Goal: Task Accomplishment & Management: Manage account settings

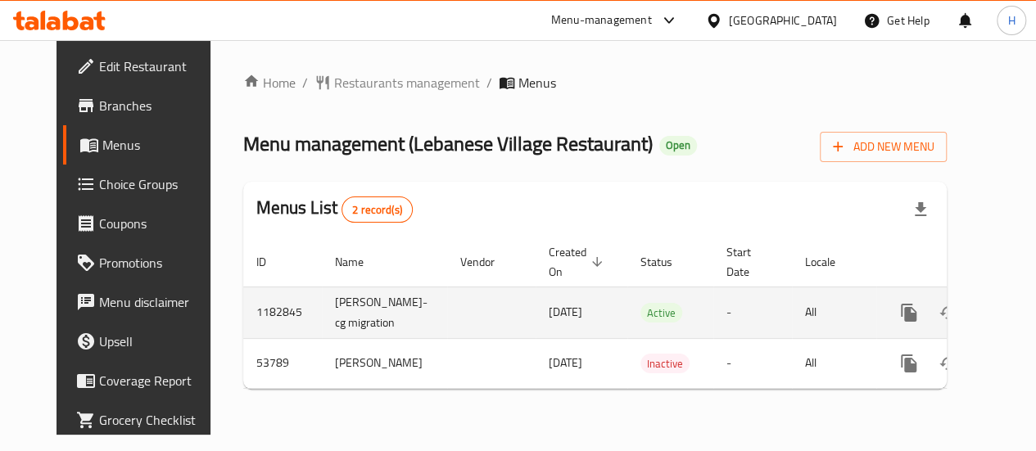
click at [1017, 323] on icon "enhanced table" at bounding box center [1027, 313] width 20 height 20
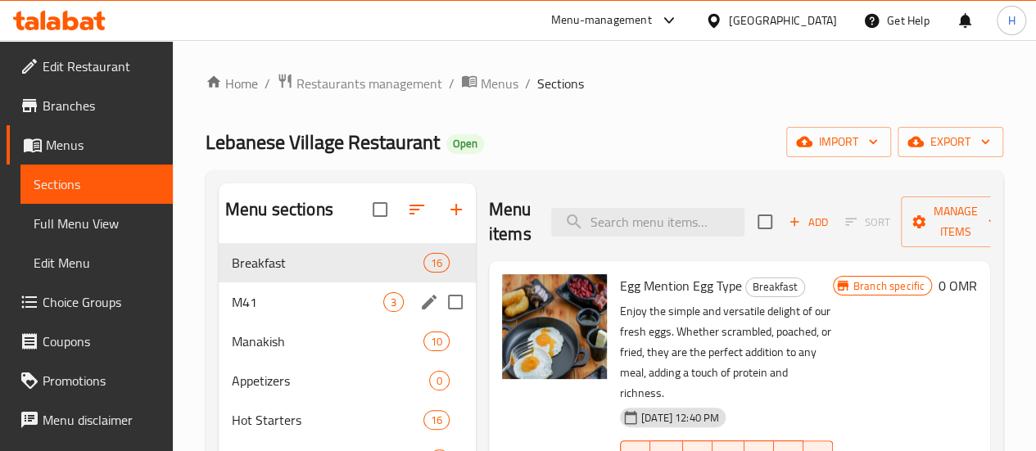
click at [310, 310] on div "M41 3" at bounding box center [347, 302] width 257 height 39
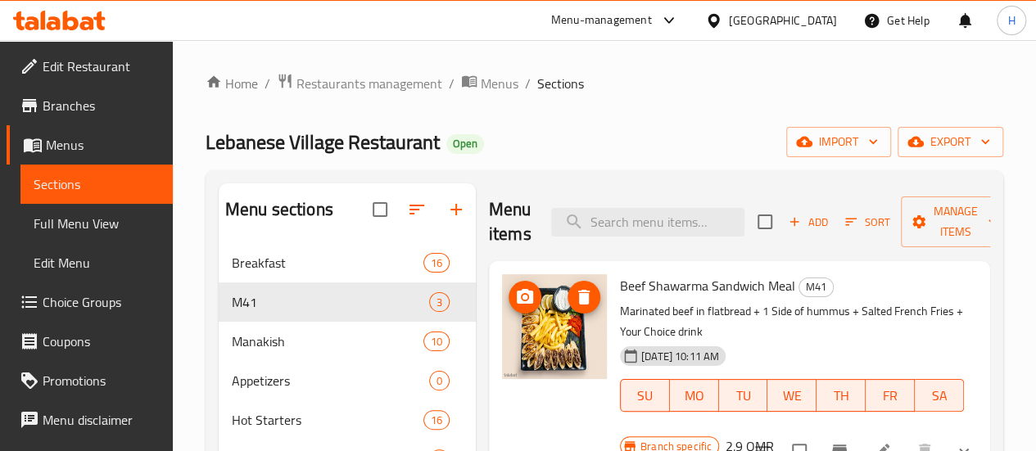
click at [533, 320] on img at bounding box center [554, 326] width 105 height 105
click at [631, 280] on span "Beef Shawarma Sandwich Meal" at bounding box center [707, 286] width 175 height 25
click at [888, 440] on li at bounding box center [882, 451] width 46 height 29
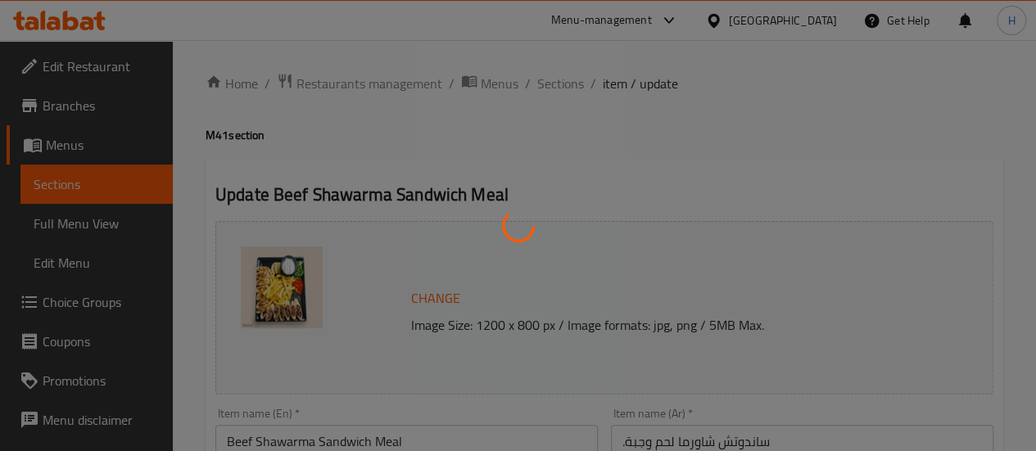
type input "اختيارك من المشروب:"
type input "1"
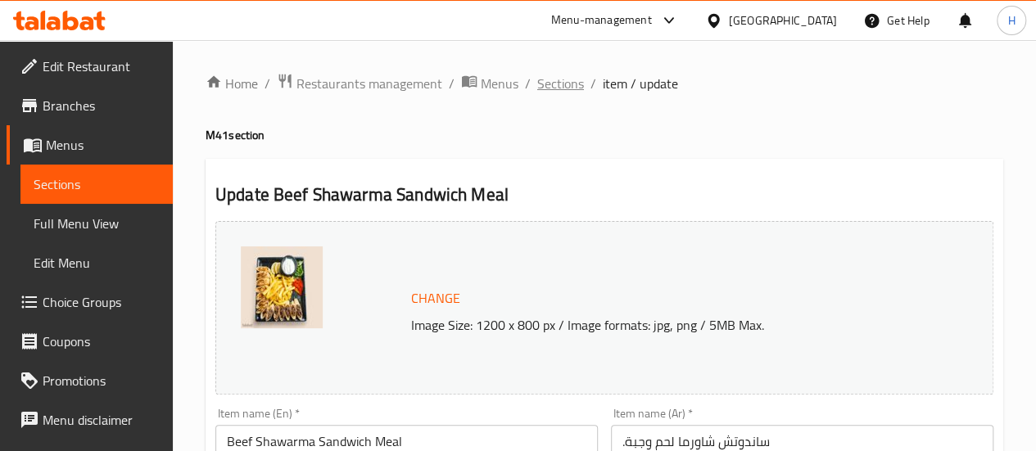
click at [553, 81] on span "Sections" at bounding box center [560, 84] width 47 height 20
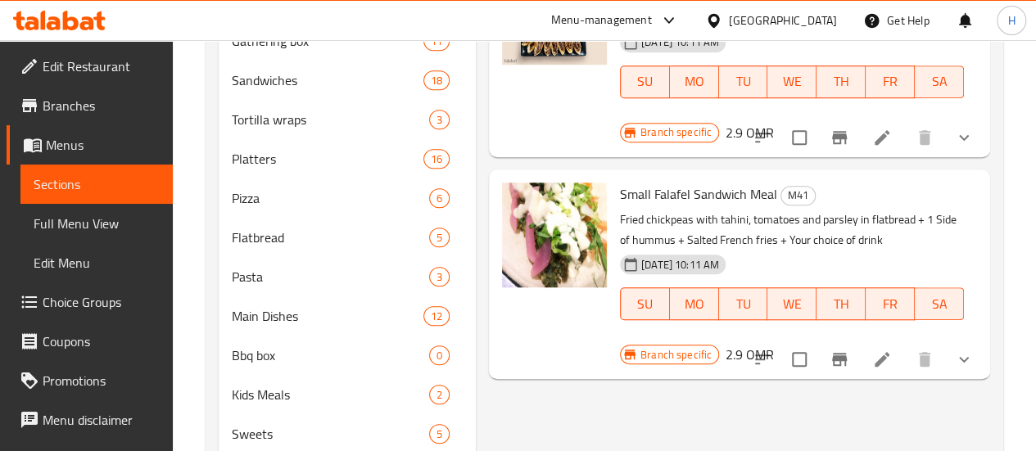
scroll to position [537, 0]
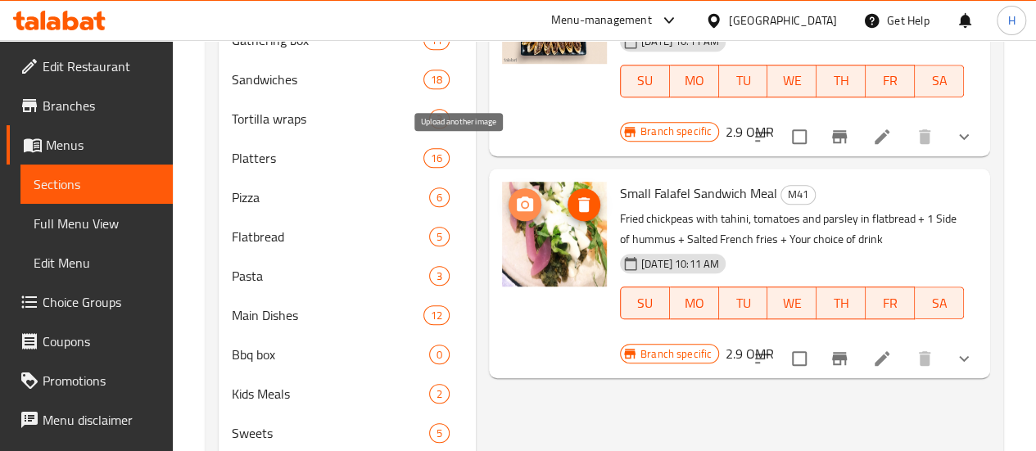
click at [515, 195] on icon "upload picture" at bounding box center [525, 205] width 20 height 20
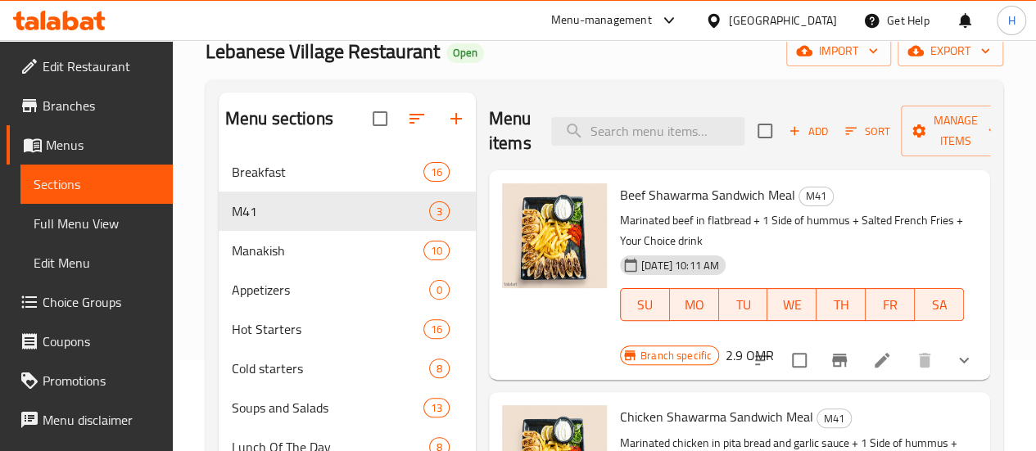
scroll to position [90, 0]
click at [505, 217] on img at bounding box center [554, 236] width 105 height 105
click at [876, 354] on icon at bounding box center [882, 361] width 15 height 15
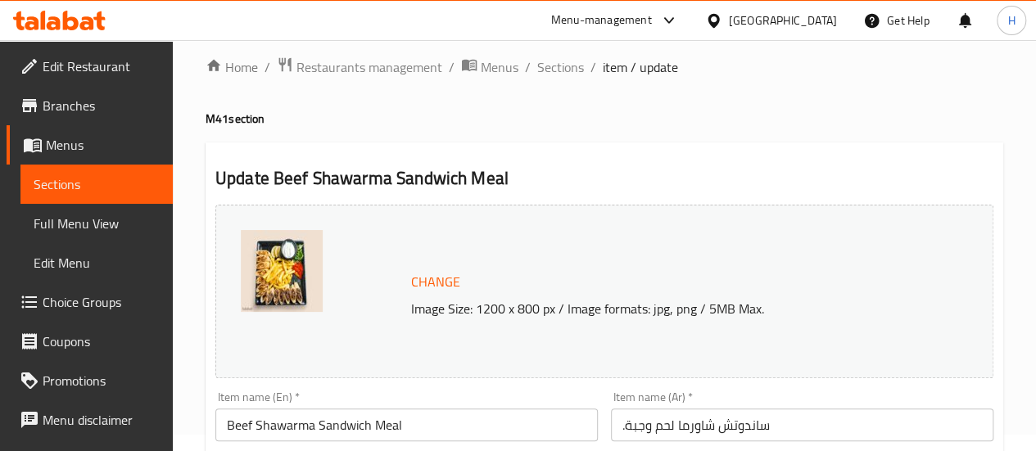
scroll to position [17, 0]
click at [557, 64] on span "Sections" at bounding box center [560, 67] width 47 height 20
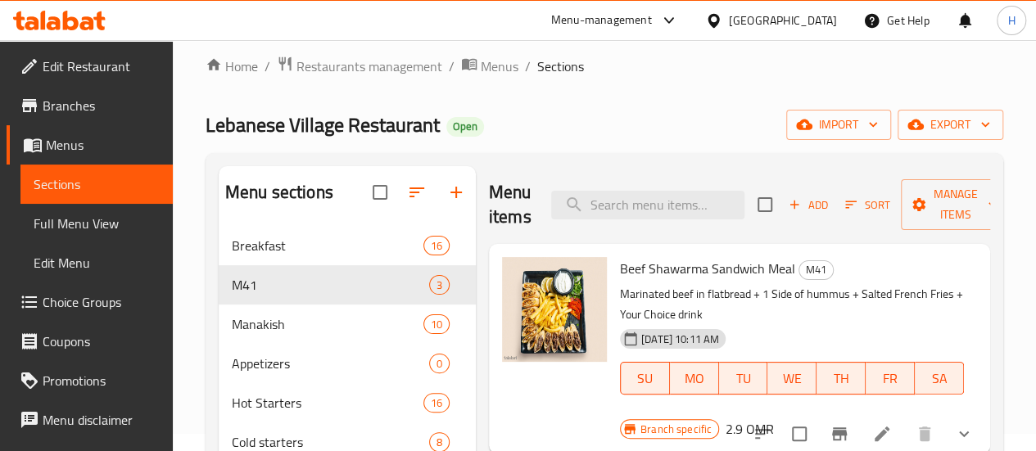
scroll to position [250, 0]
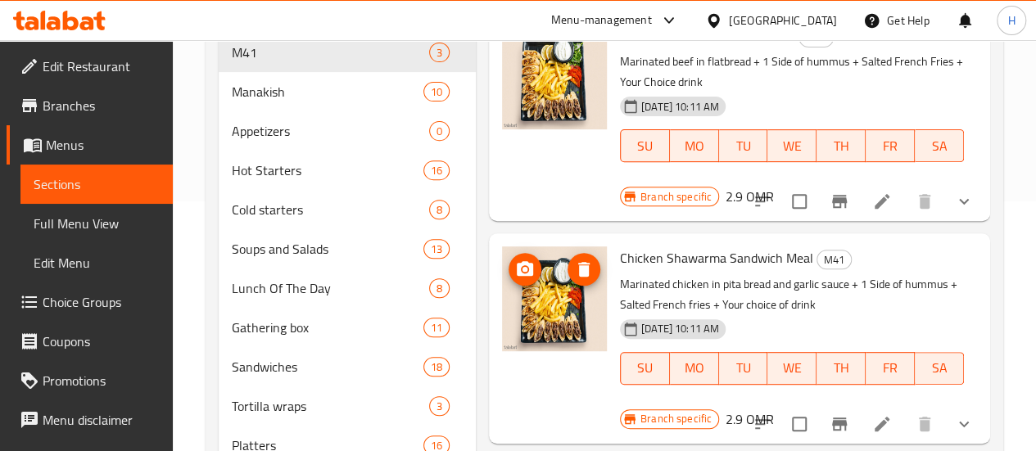
click at [502, 277] on img at bounding box center [554, 299] width 105 height 105
click at [898, 409] on li at bounding box center [882, 423] width 46 height 29
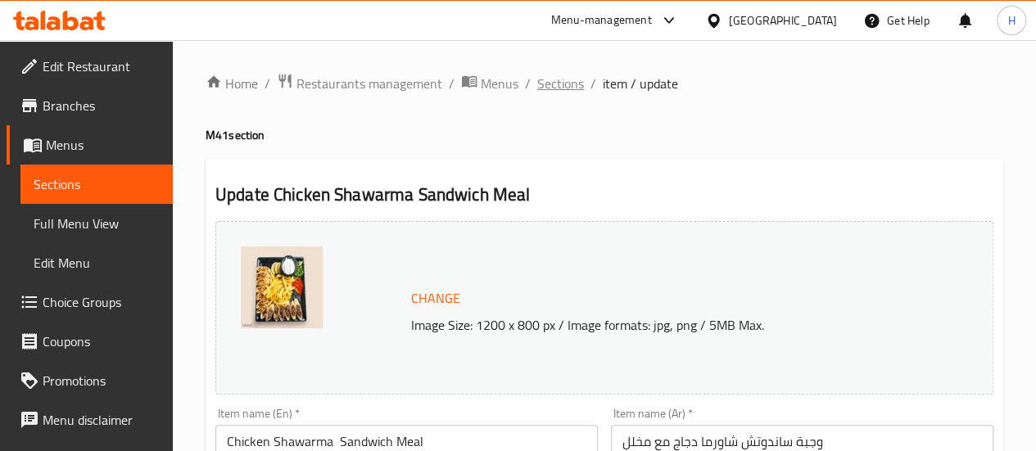
click at [565, 83] on span "Sections" at bounding box center [560, 84] width 47 height 20
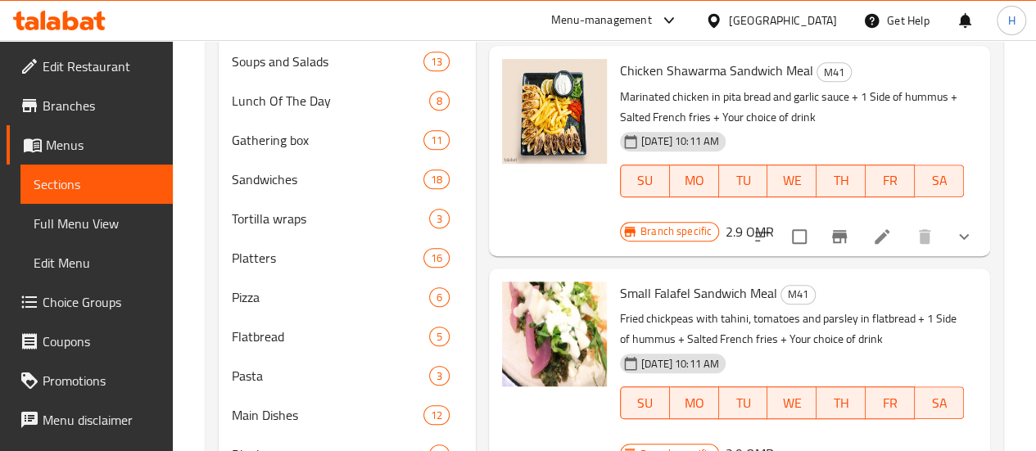
scroll to position [438, 0]
click at [880, 448] on icon at bounding box center [882, 458] width 20 height 20
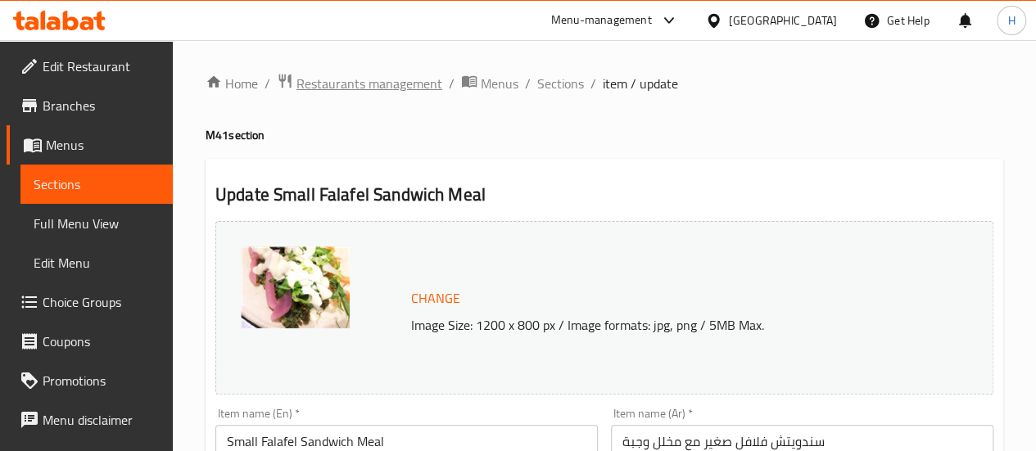
click at [337, 81] on span "Restaurants management" at bounding box center [369, 84] width 146 height 20
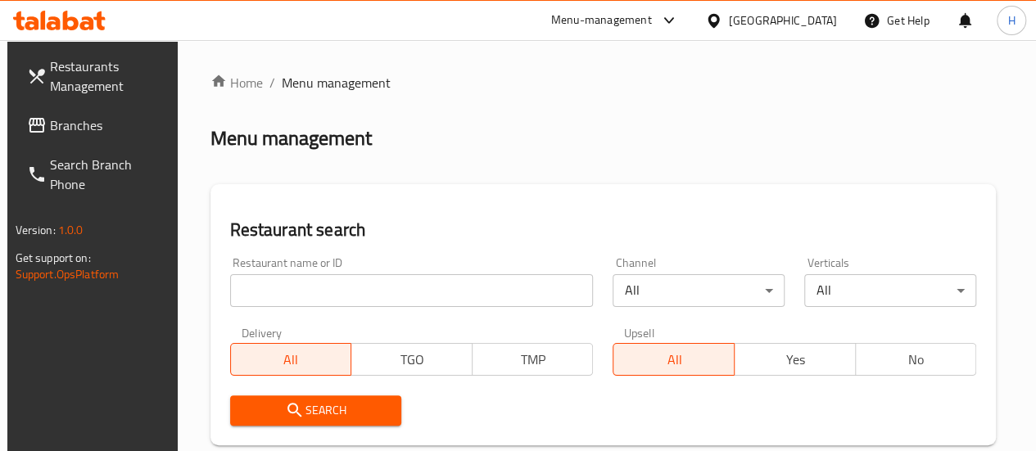
click at [332, 303] on input "search" at bounding box center [412, 290] width 364 height 33
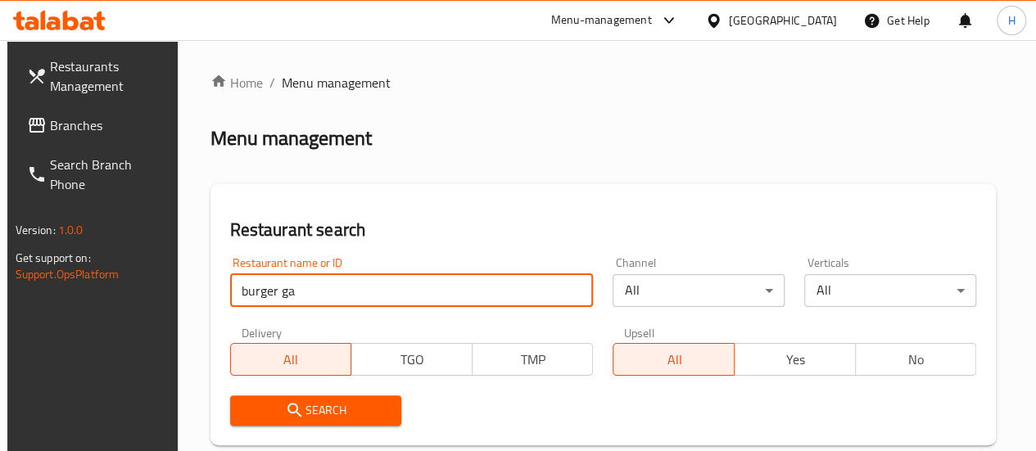
type input "burger garage"
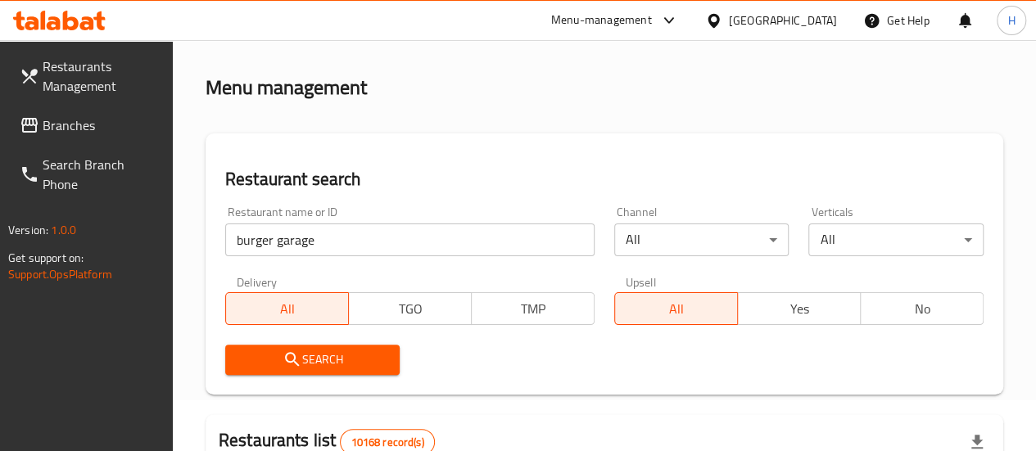
scroll to position [31, 0]
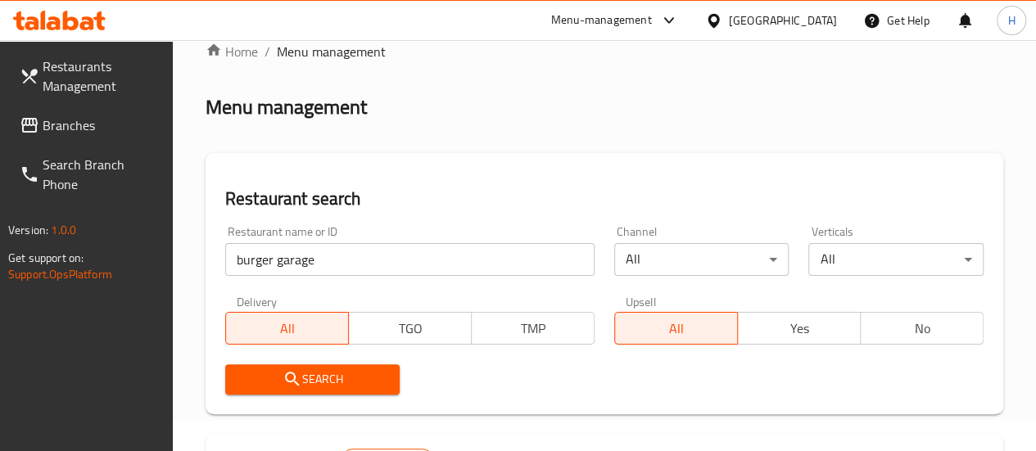
click at [347, 394] on button "Search" at bounding box center [312, 379] width 175 height 30
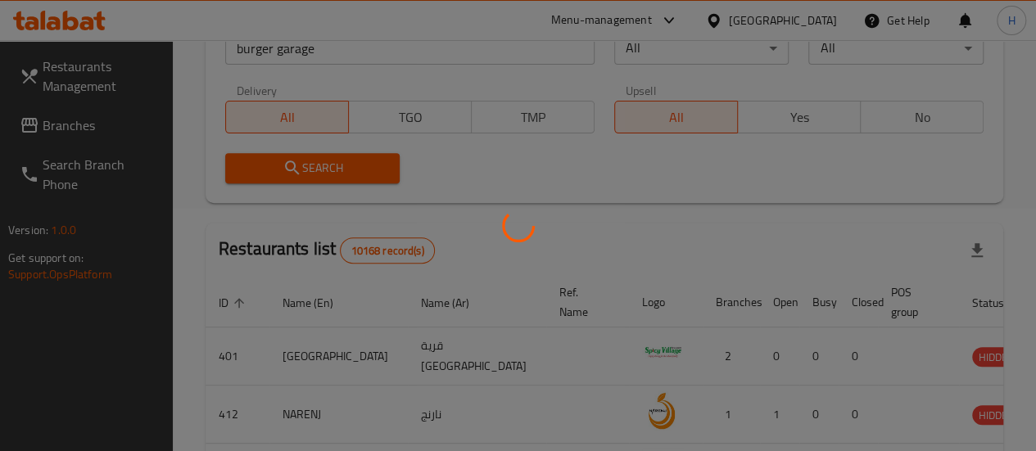
scroll to position [243, 0]
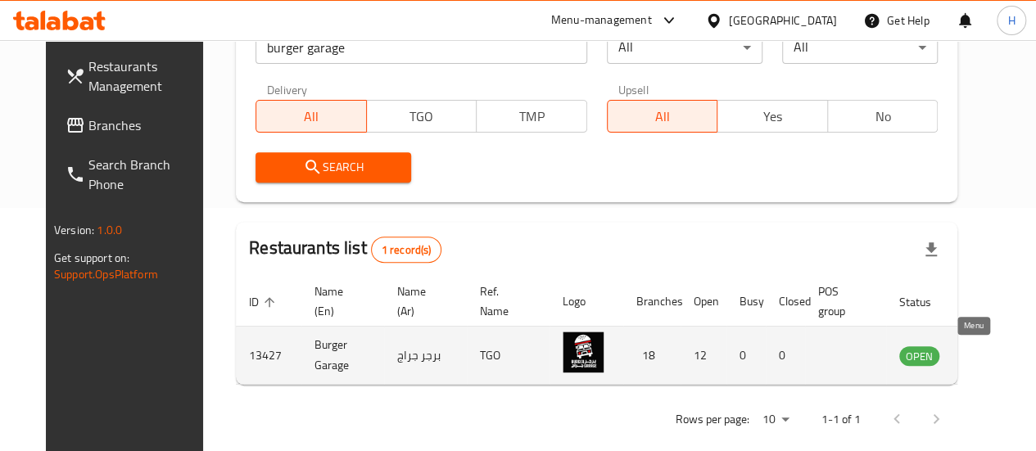
click at [986, 357] on icon "enhanced table" at bounding box center [995, 357] width 18 height 14
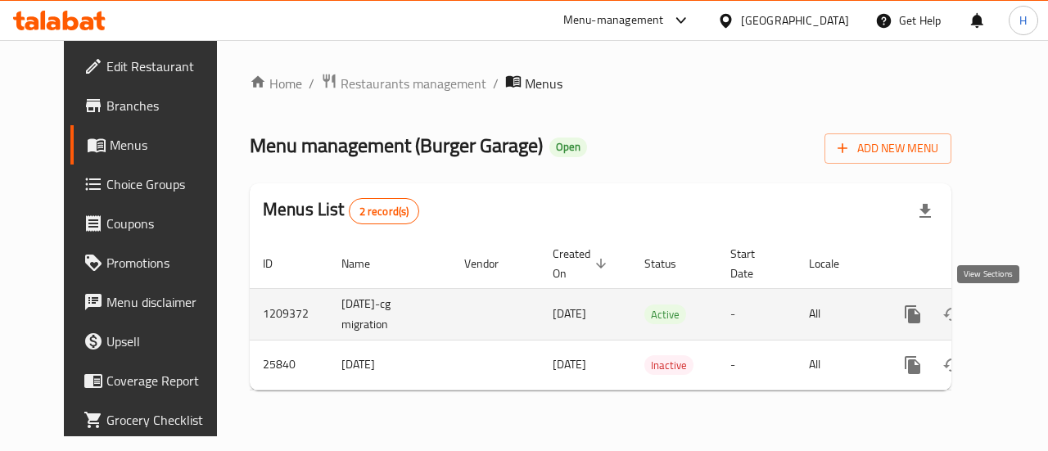
click at [1011, 327] on link "enhanced table" at bounding box center [1030, 314] width 39 height 39
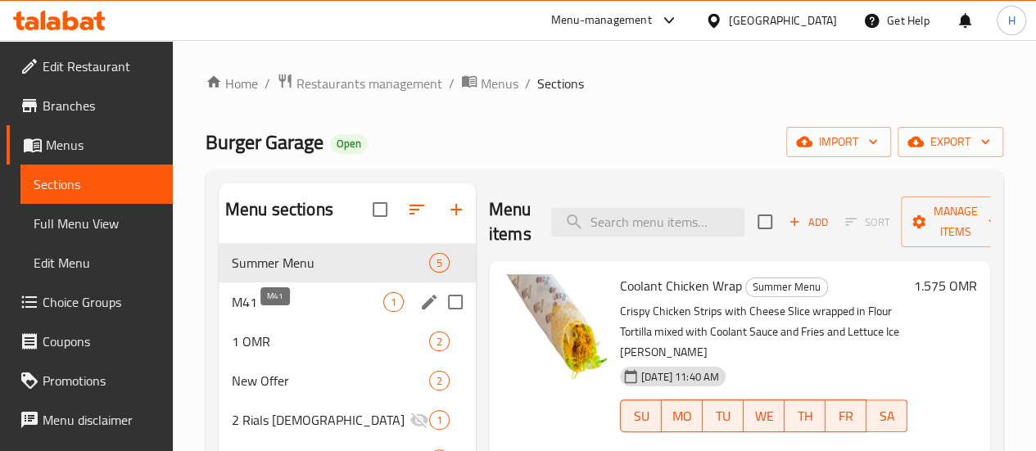
click at [246, 312] on span "M41" at bounding box center [308, 302] width 152 height 20
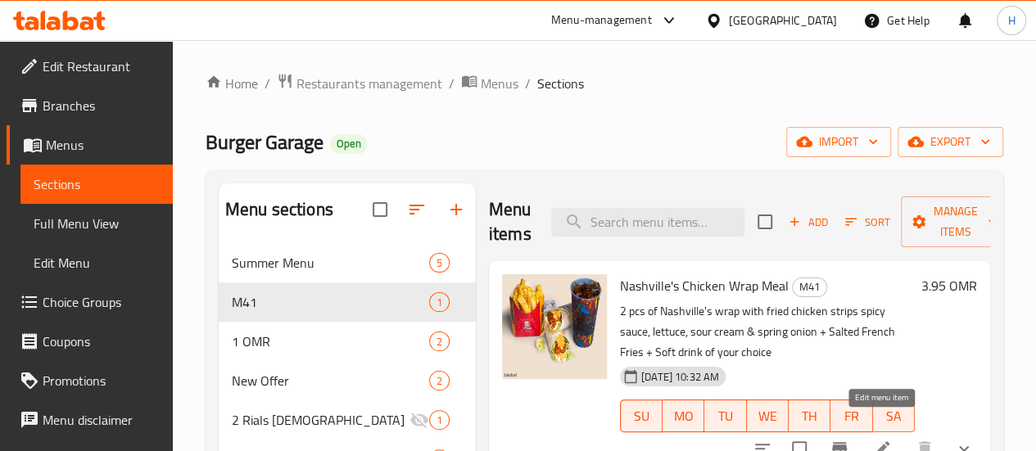
click at [878, 439] on icon at bounding box center [882, 449] width 20 height 20
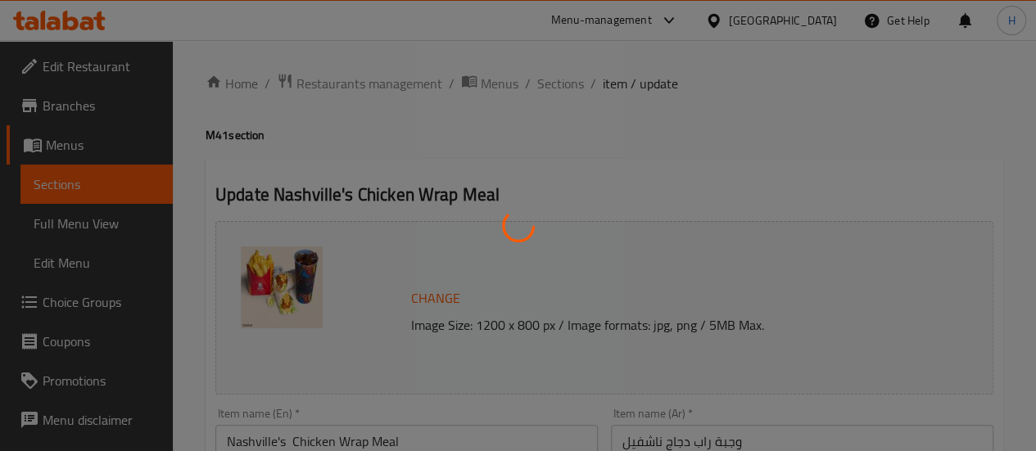
type input "اختيارك للجانب 1"
type input "1"
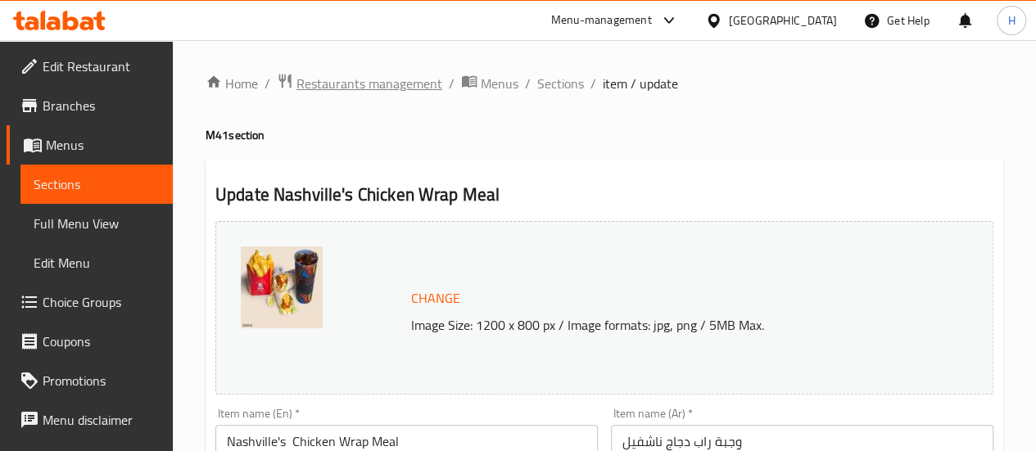
click at [350, 77] on span "Restaurants management" at bounding box center [369, 84] width 146 height 20
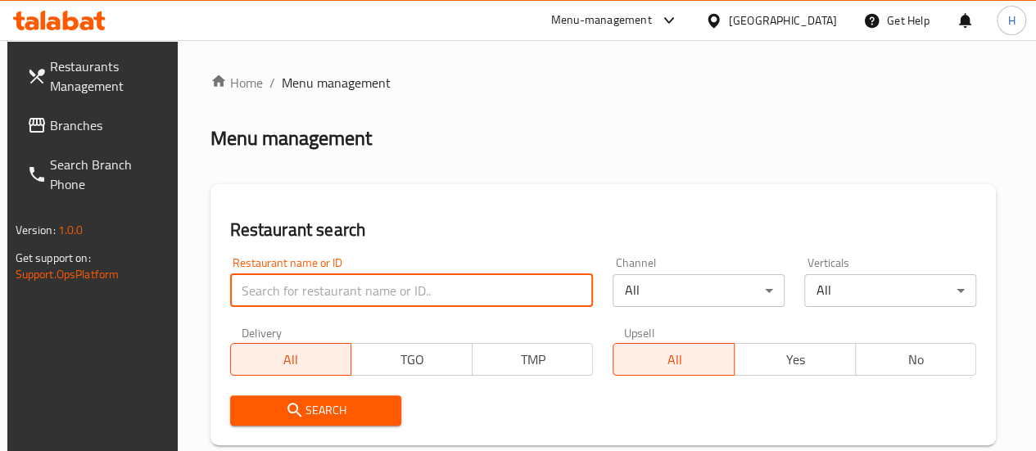
click at [338, 289] on input "search" at bounding box center [412, 290] width 364 height 33
paste input "714475"
click button "Search" at bounding box center [316, 411] width 172 height 30
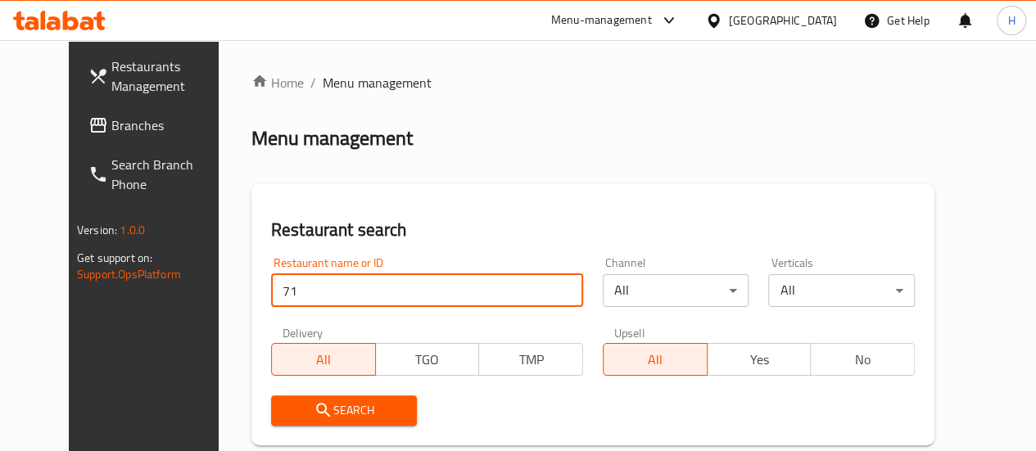
type input "7"
type input "pizza lover"
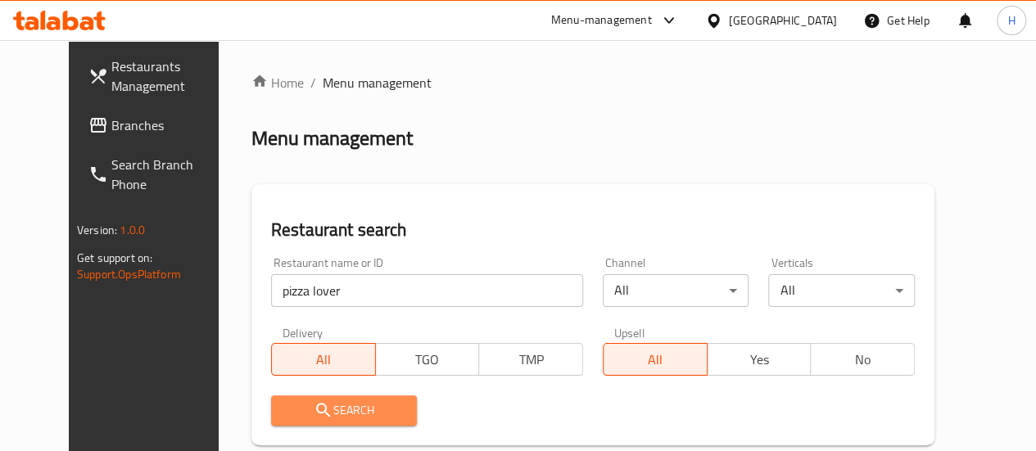
click at [345, 409] on span "Search" at bounding box center [344, 410] width 120 height 20
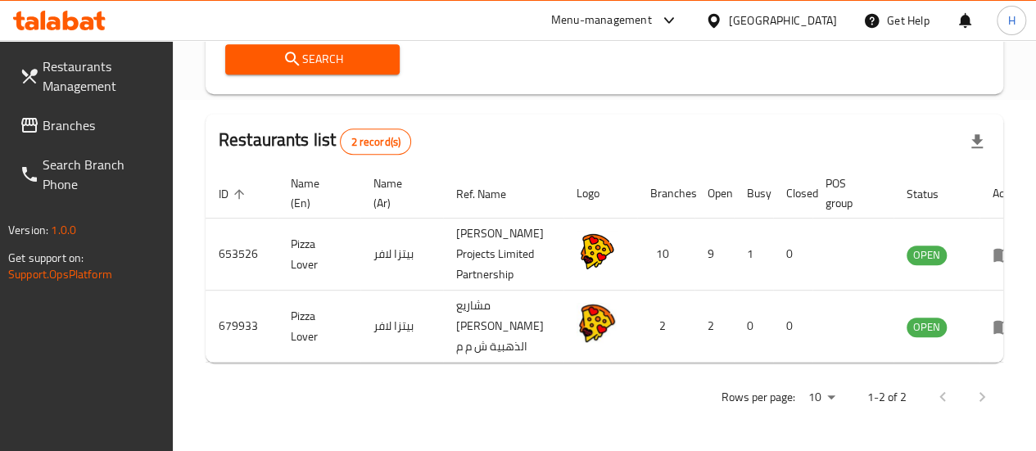
scroll to position [372, 0]
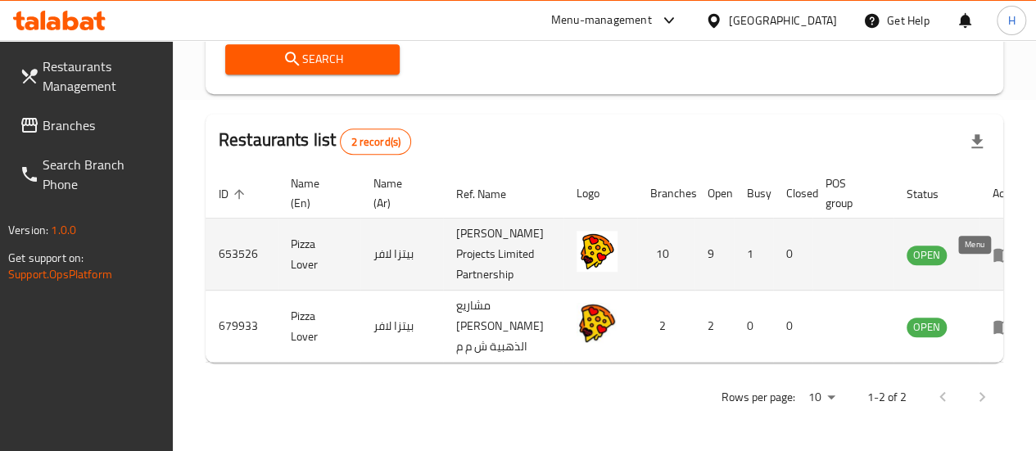
click at [993, 261] on icon "enhanced table" at bounding box center [1003, 255] width 20 height 20
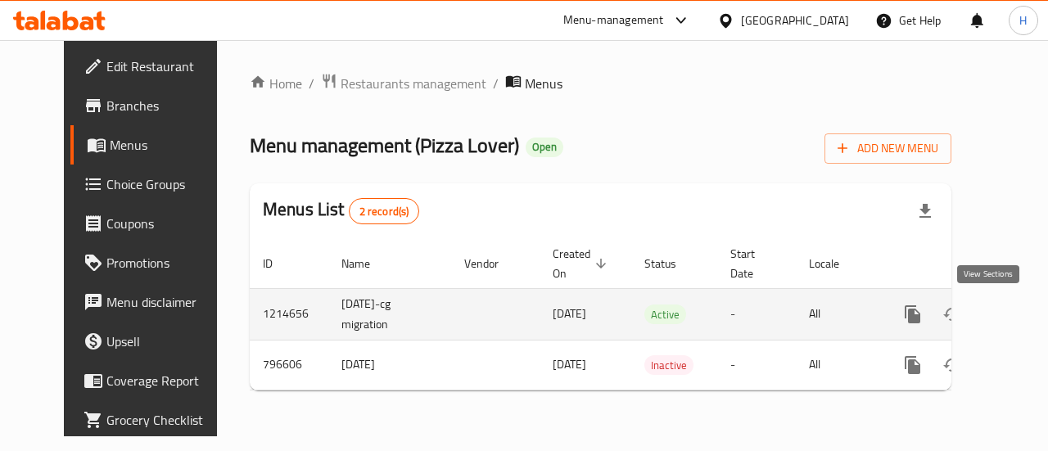
click at [1021, 317] on icon "enhanced table" at bounding box center [1031, 315] width 20 height 20
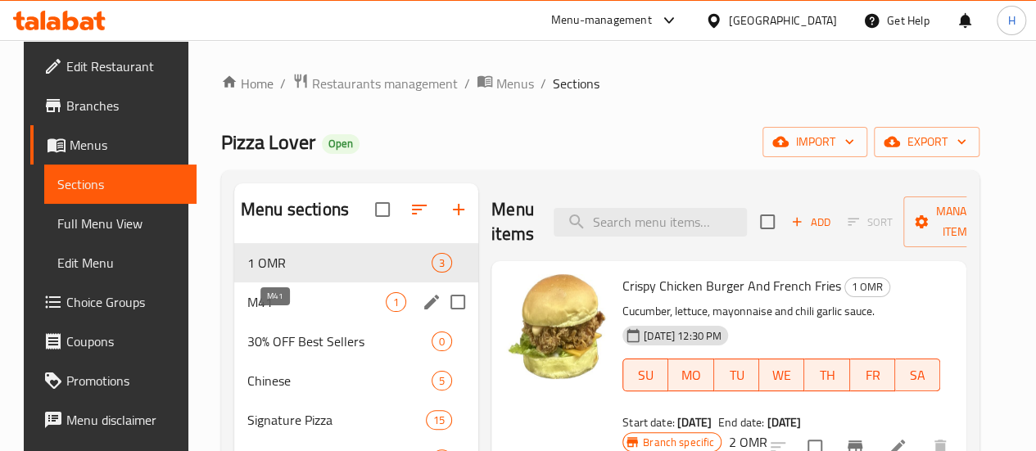
click at [305, 312] on span "M41" at bounding box center [316, 302] width 138 height 20
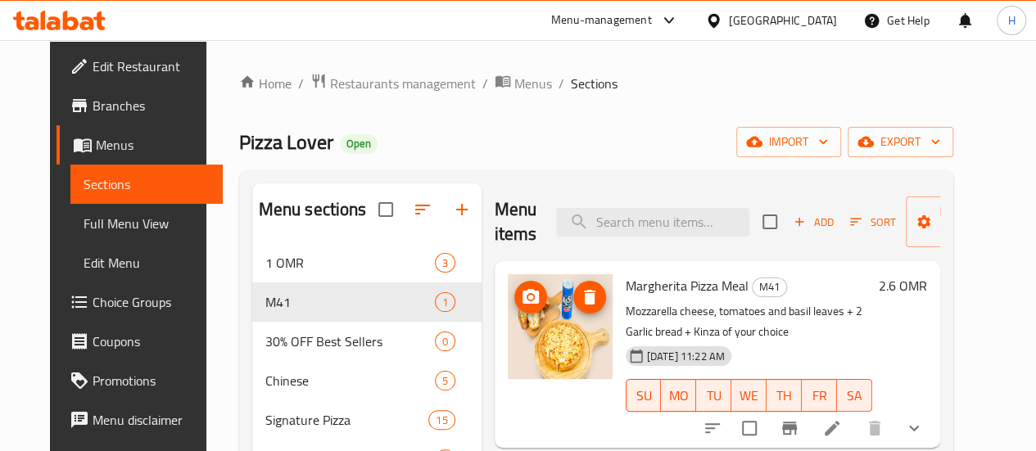
click at [508, 338] on img at bounding box center [560, 326] width 105 height 105
click at [855, 417] on li at bounding box center [832, 428] width 46 height 29
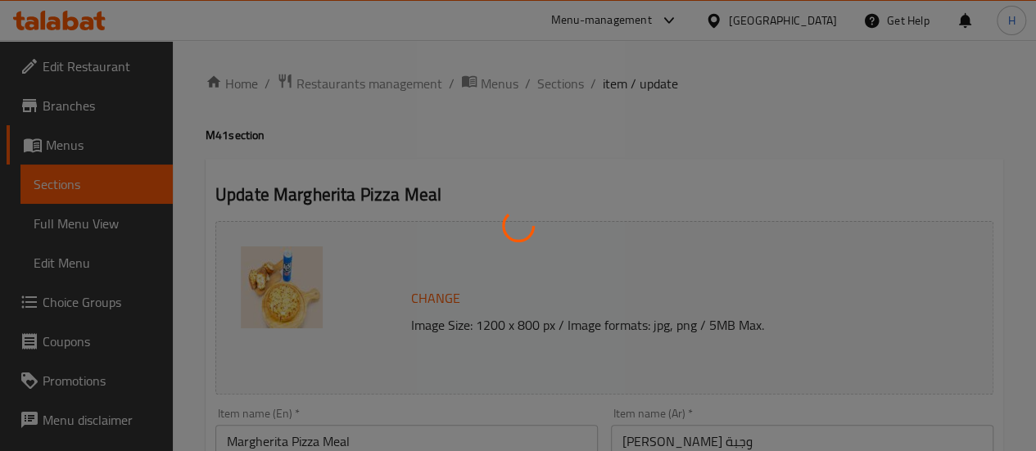
type input "اختيارك من طبق الجانبي الاول:"
type input "1"
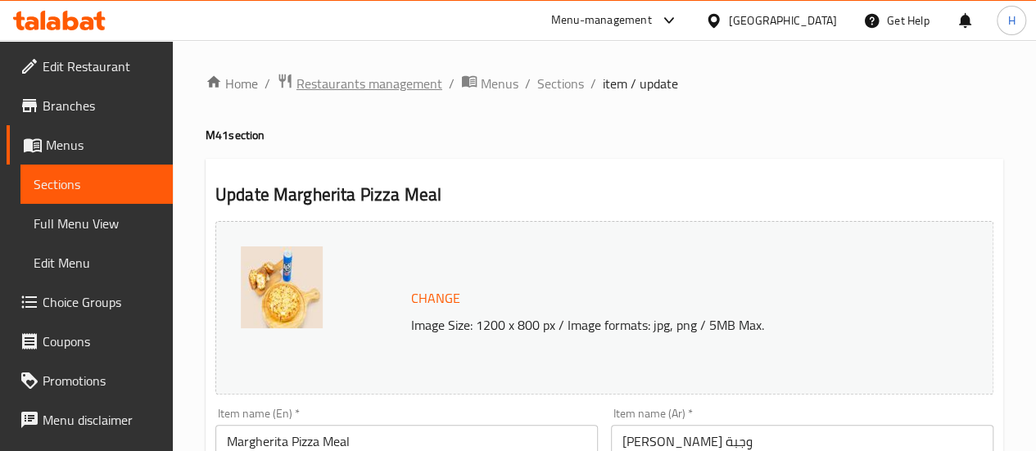
click at [344, 79] on span "Restaurants management" at bounding box center [369, 84] width 146 height 20
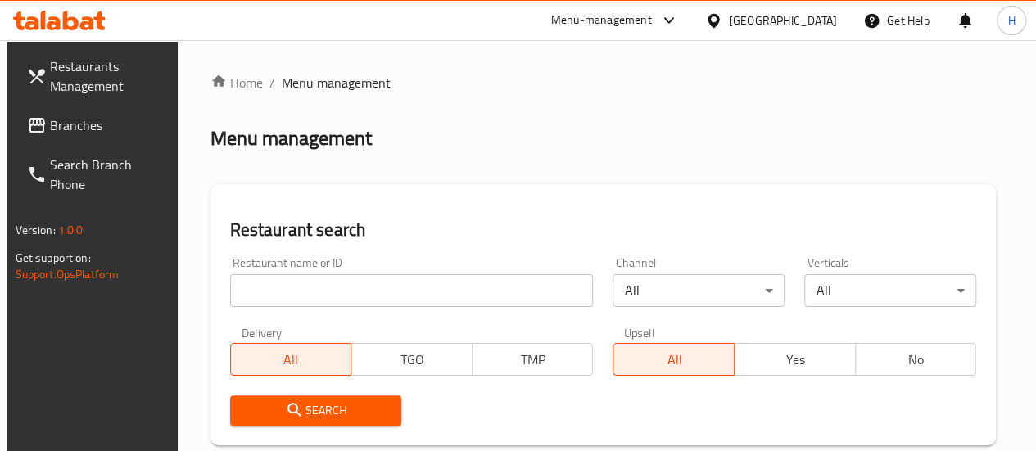
click at [348, 296] on input "search" at bounding box center [412, 290] width 364 height 33
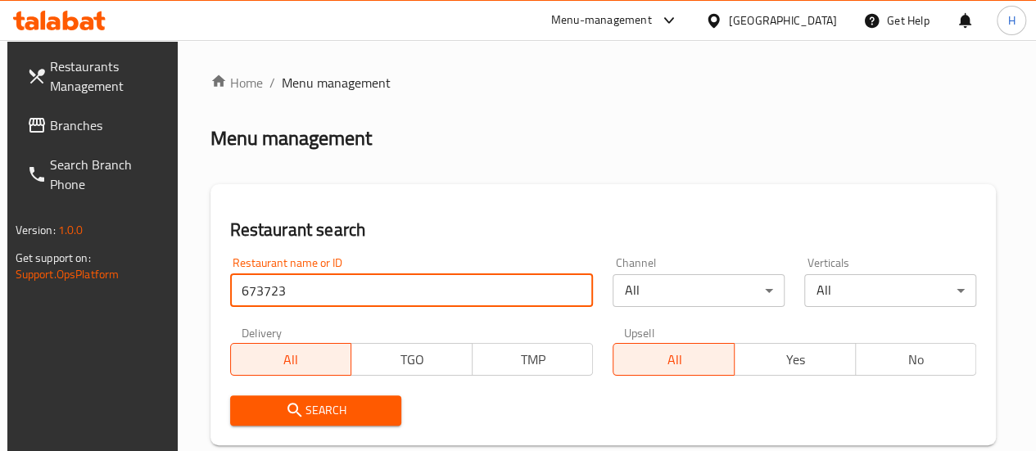
type input "673723"
click button "Search" at bounding box center [316, 411] width 172 height 30
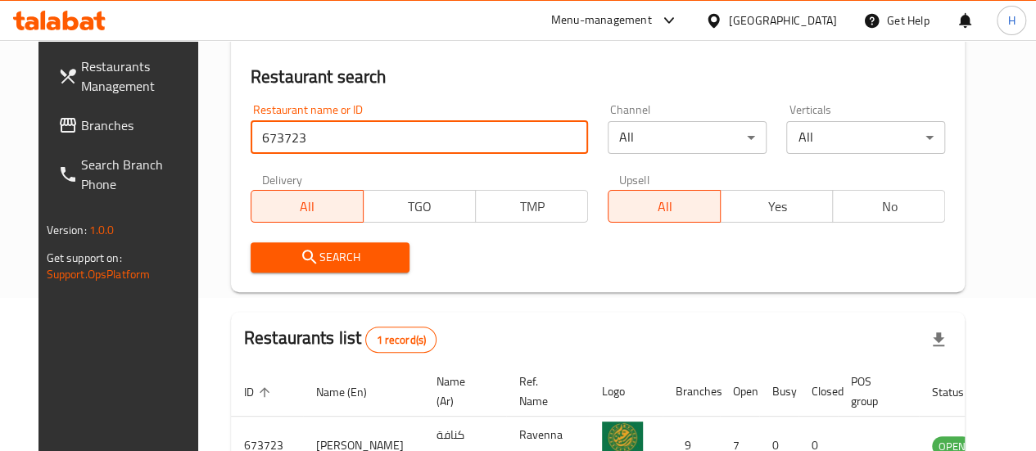
scroll to position [265, 0]
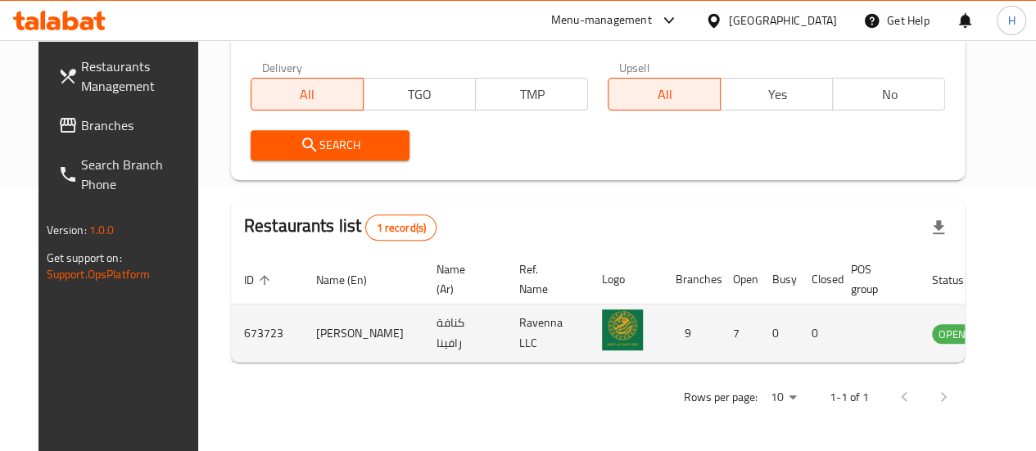
click at [1029, 335] on icon "enhanced table" at bounding box center [1032, 334] width 6 height 7
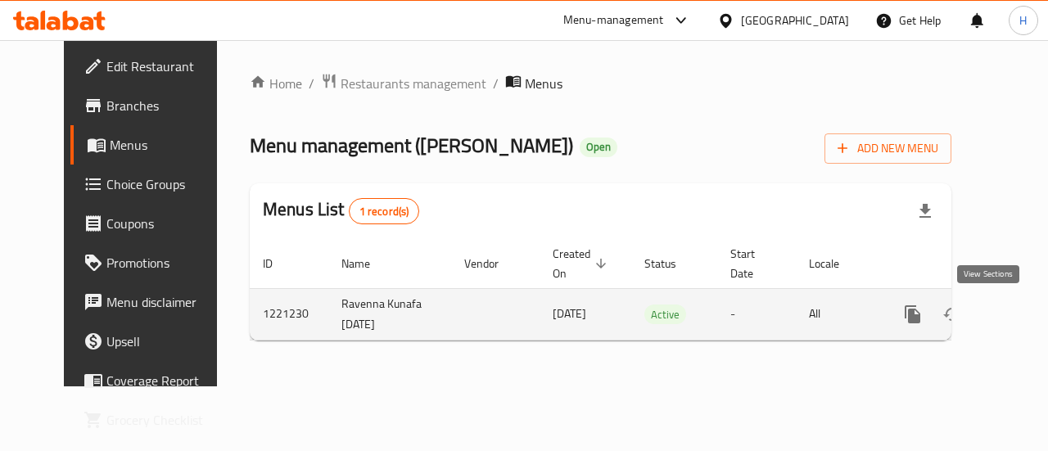
click at [1011, 317] on link "enhanced table" at bounding box center [1030, 314] width 39 height 39
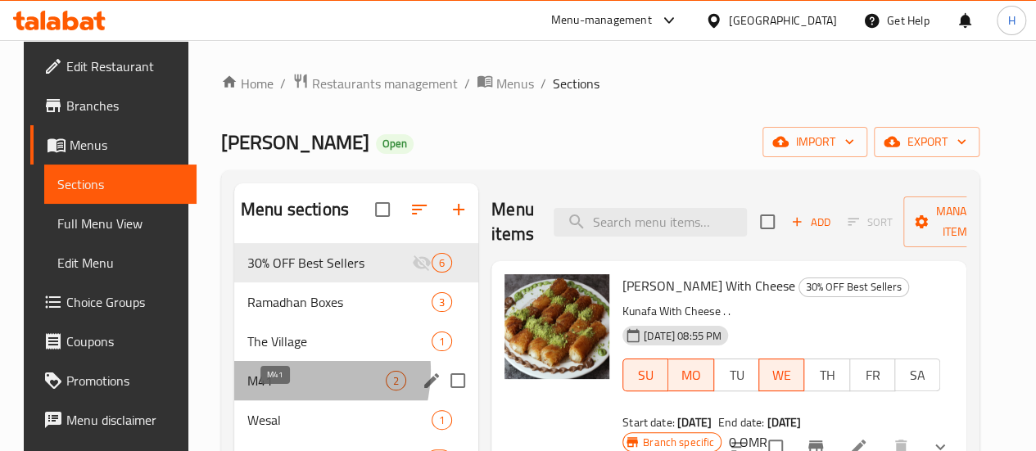
click at [275, 391] on span "M41" at bounding box center [316, 381] width 138 height 20
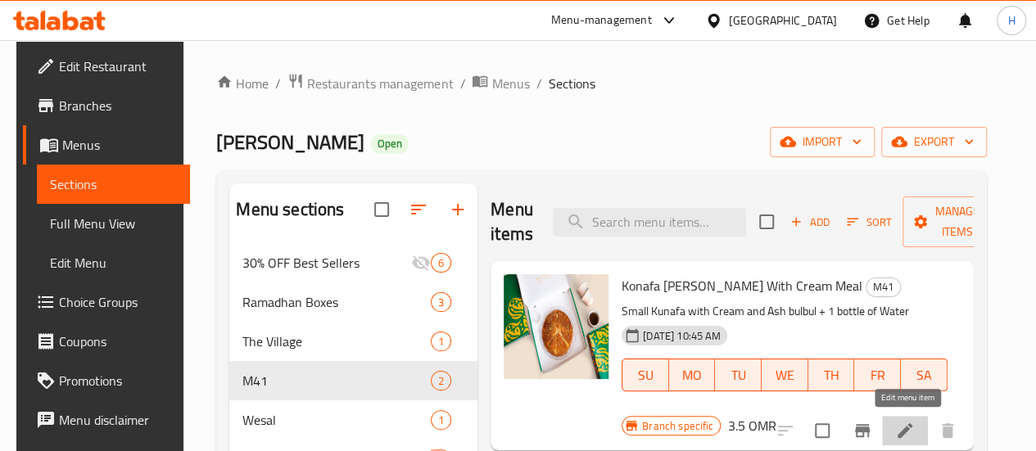
click at [906, 427] on icon at bounding box center [905, 431] width 20 height 20
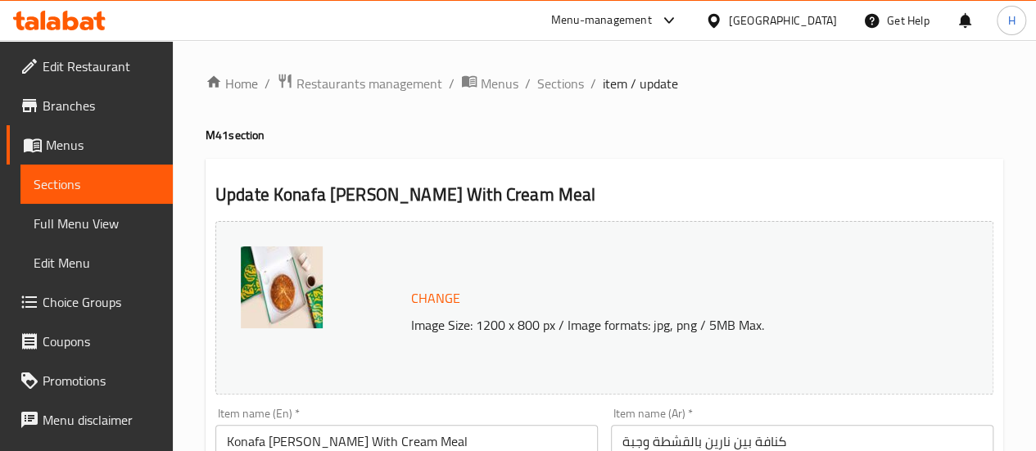
click at [652, 22] on div "Menu-management" at bounding box center [601, 21] width 101 height 20
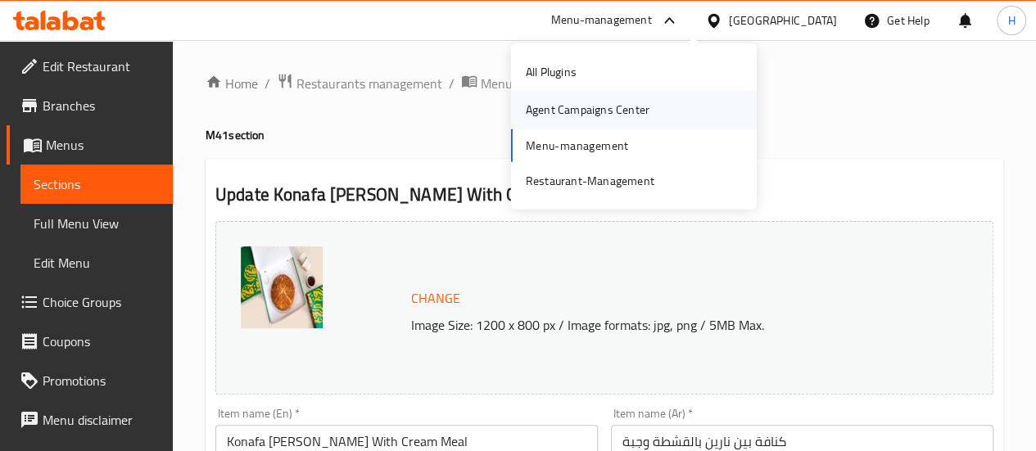
click at [644, 125] on div "Agent Campaigns Center" at bounding box center [588, 110] width 150 height 38
